Goal: Transaction & Acquisition: Subscribe to service/newsletter

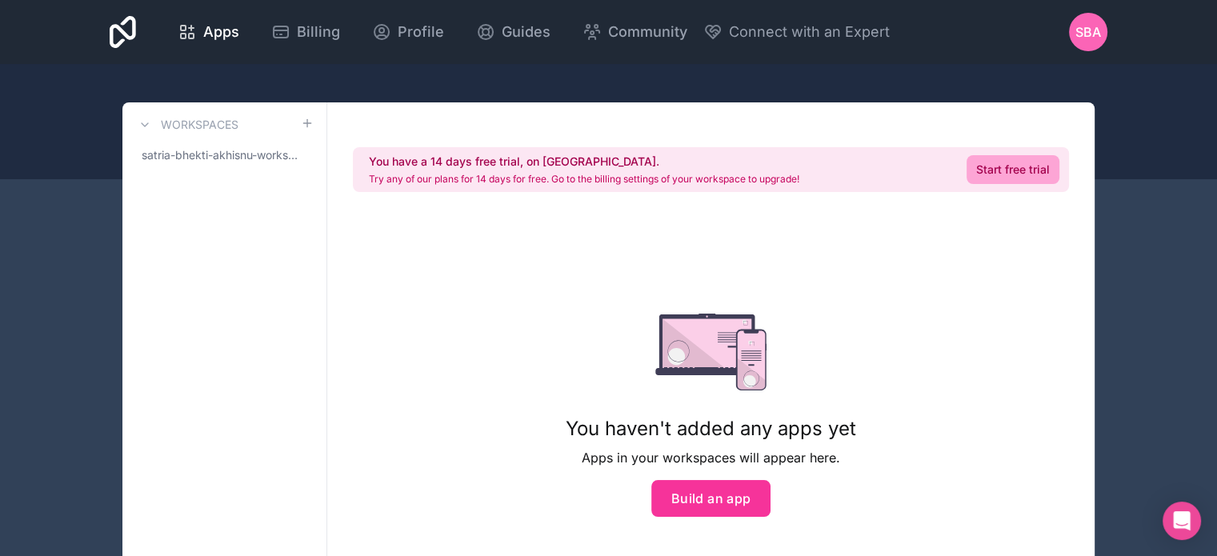
click at [990, 162] on link "Start free trial" at bounding box center [1012, 169] width 93 height 29
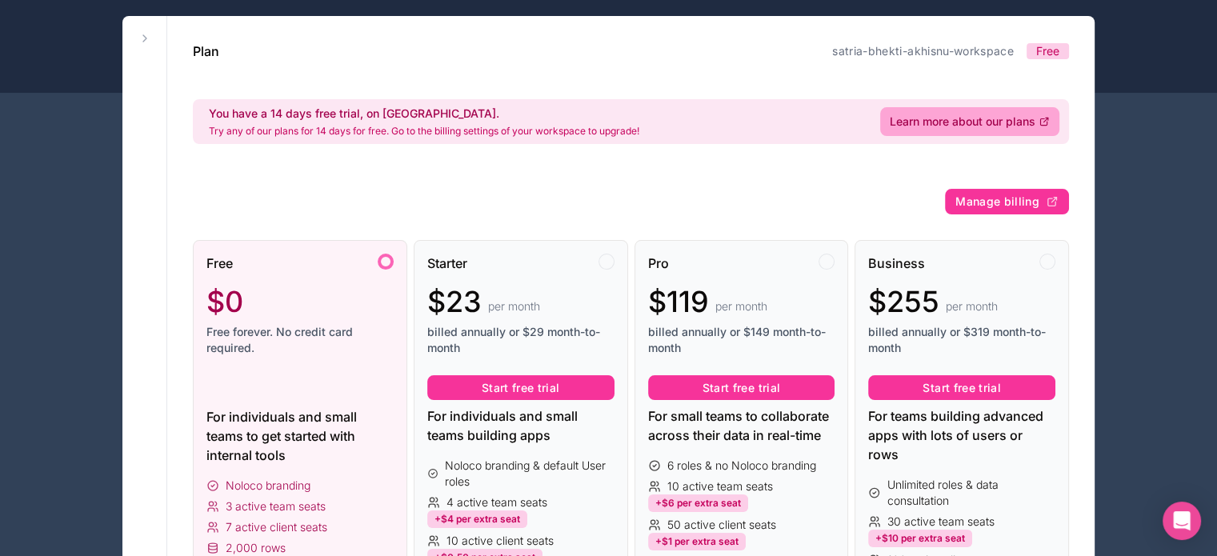
scroll to position [88, 0]
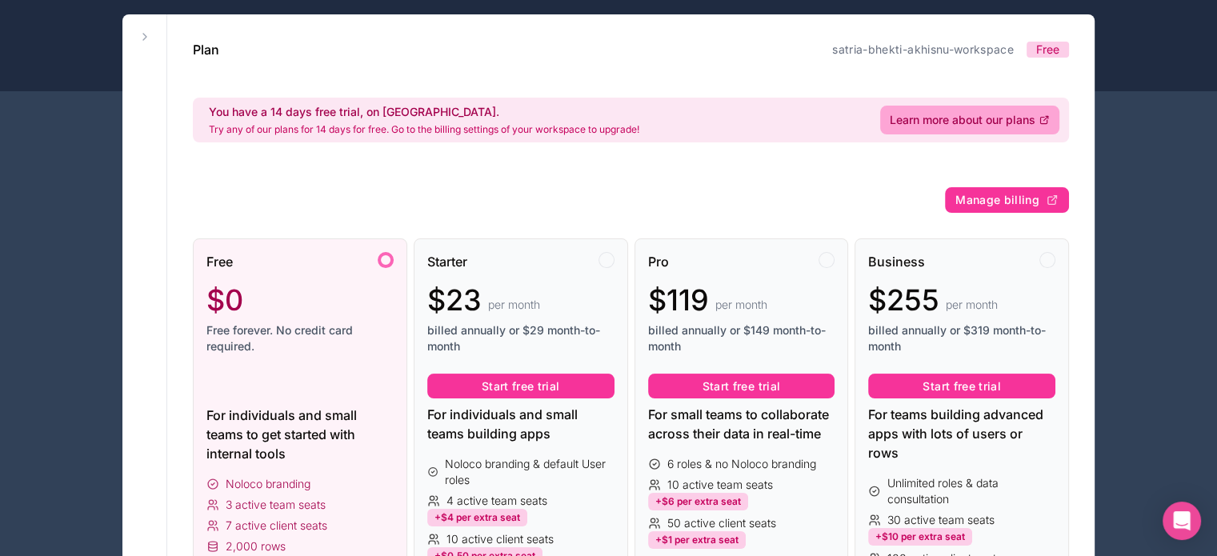
click at [378, 258] on div at bounding box center [386, 260] width 16 height 16
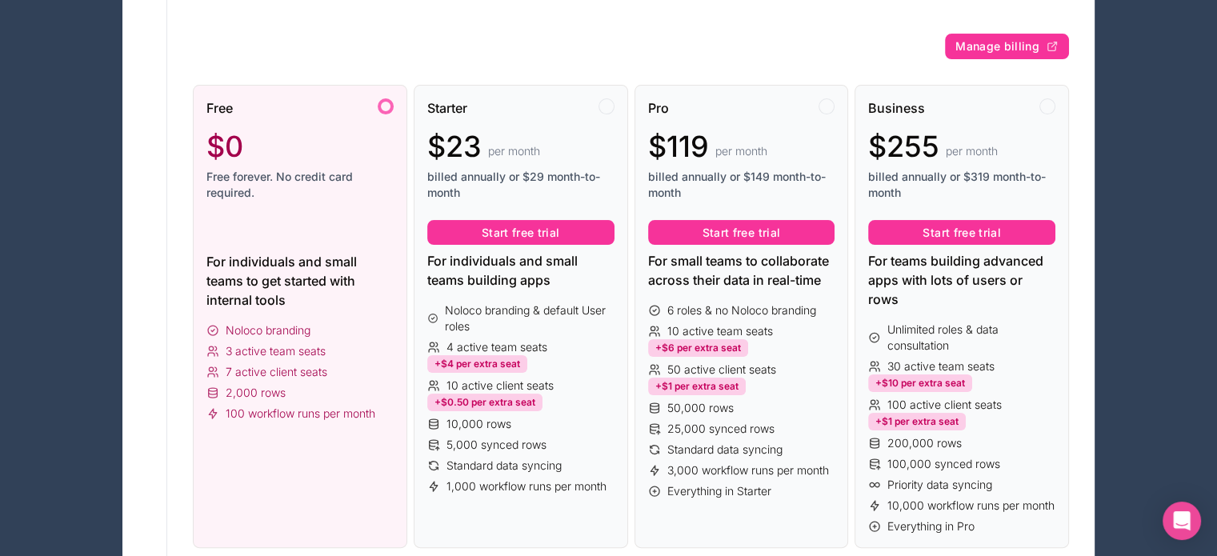
scroll to position [0, 0]
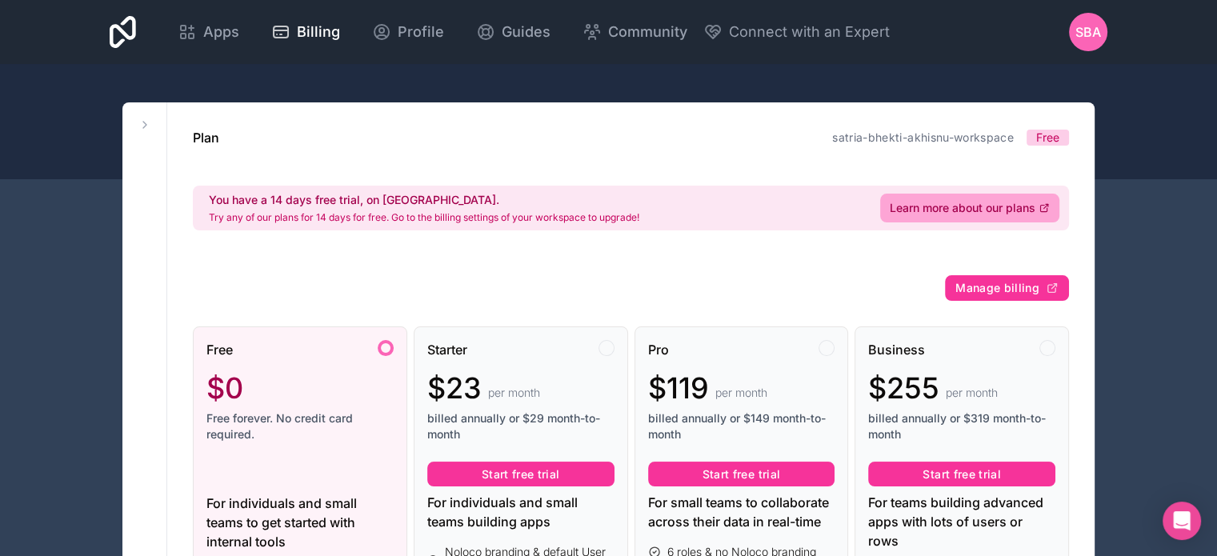
click at [150, 124] on icon at bounding box center [144, 124] width 13 height 13
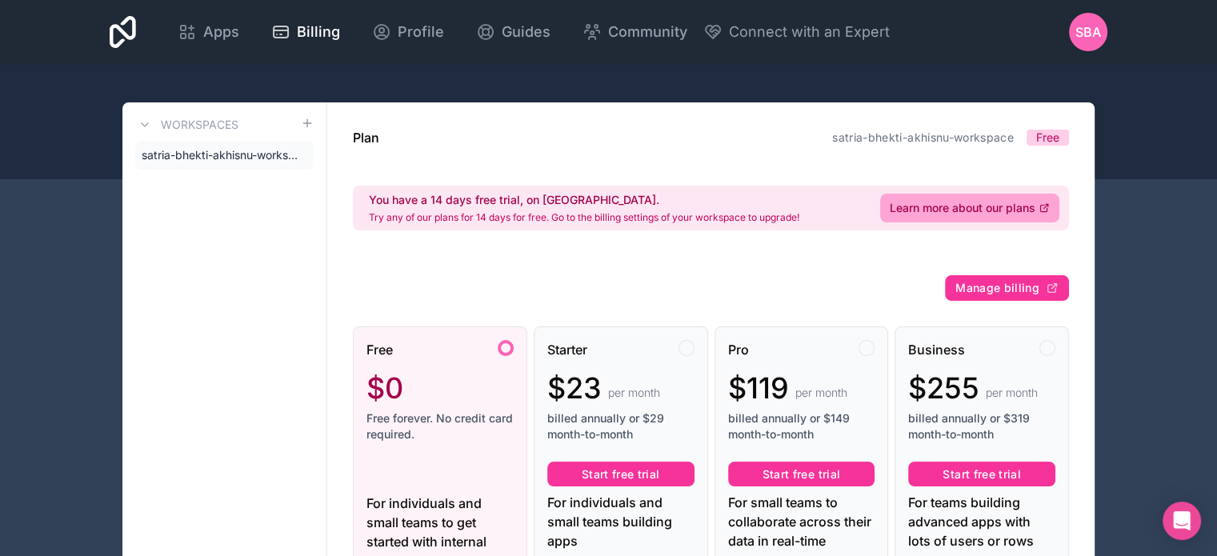
click at [150, 124] on icon at bounding box center [144, 124] width 13 height 13
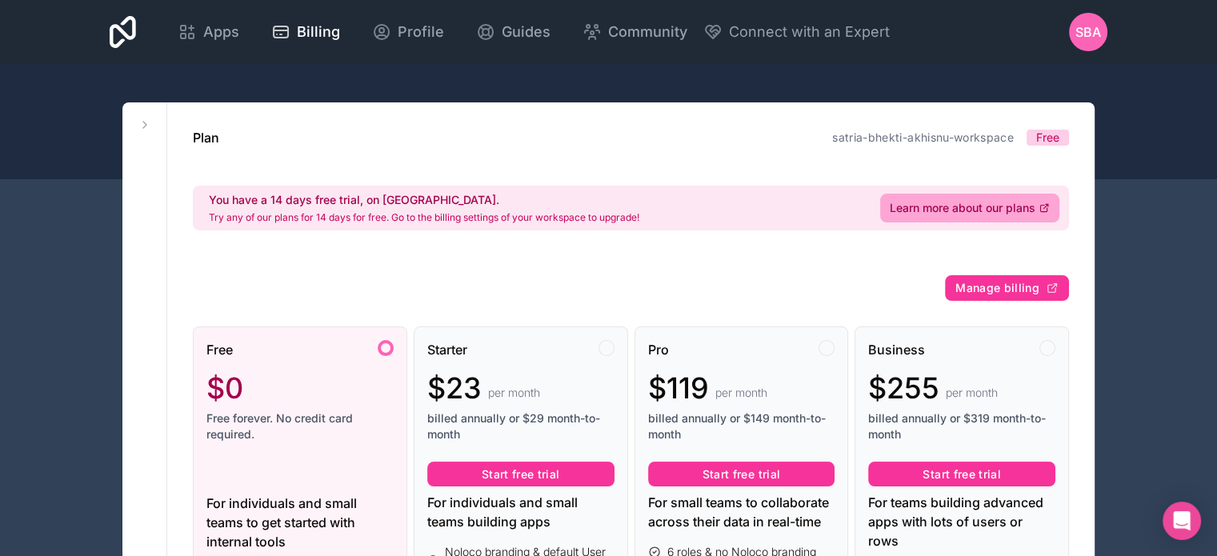
click at [363, 219] on p "Try any of our plans for 14 days for free. Go to the billing settings of your w…" at bounding box center [424, 217] width 430 height 13
